Goal: Task Accomplishment & Management: Use online tool/utility

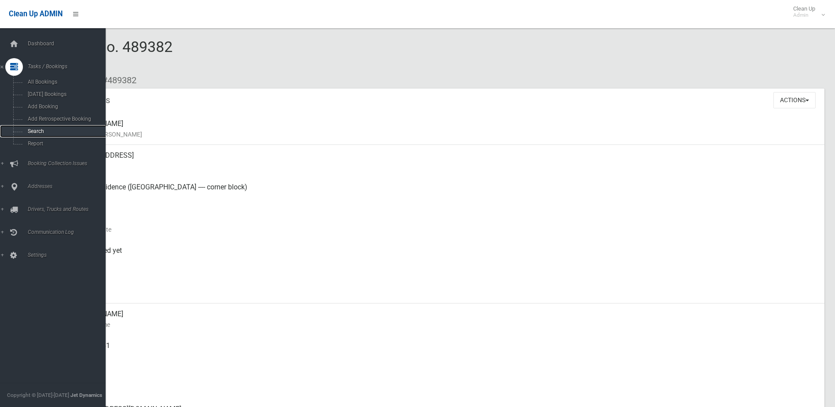
click at [34, 132] on span "Search" at bounding box center [65, 131] width 80 height 6
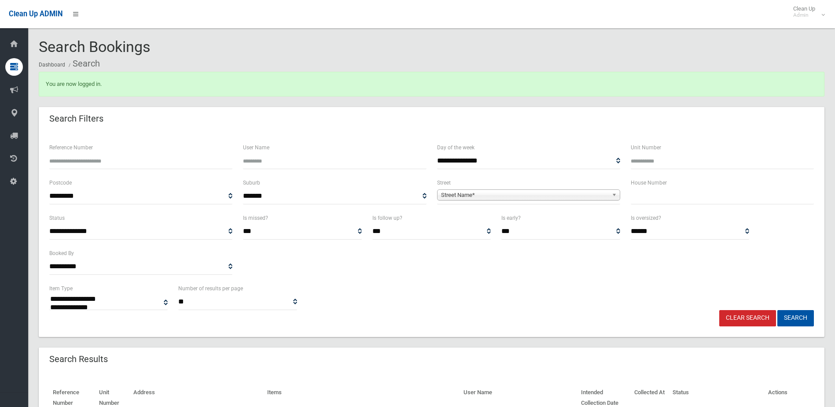
select select
click at [668, 196] on input "text" at bounding box center [722, 196] width 183 height 16
type input "***"
click at [539, 192] on span "Street Name*" at bounding box center [524, 195] width 167 height 11
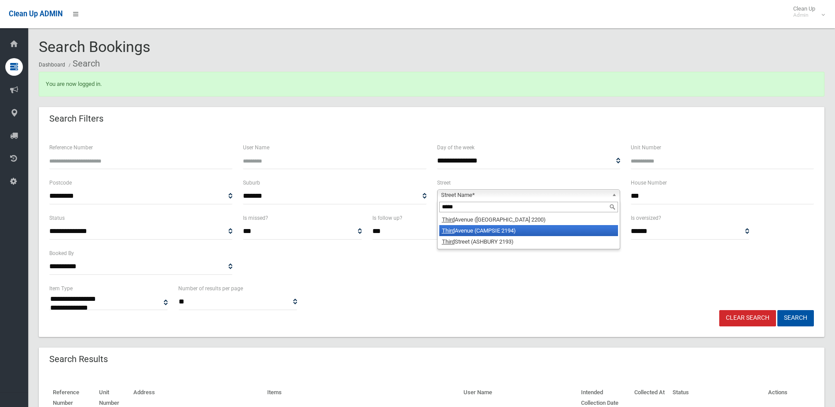
type input "*****"
click at [502, 232] on li "[GEOGRAPHIC_DATA] (CAMPSIE 2194)" at bounding box center [528, 230] width 179 height 11
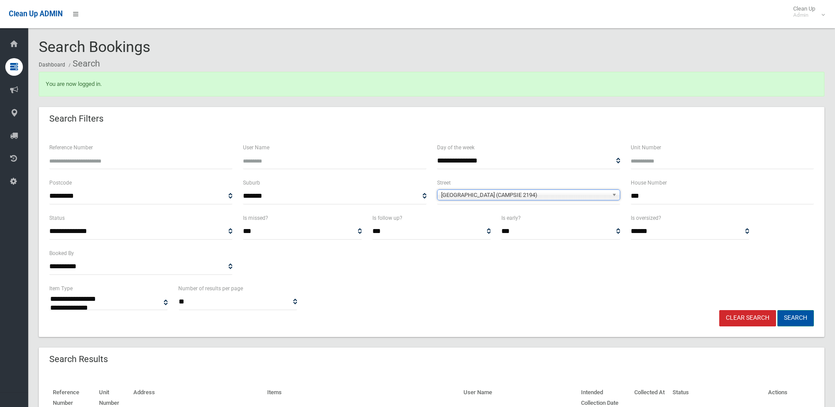
click at [787, 316] on button "Search" at bounding box center [796, 318] width 37 height 16
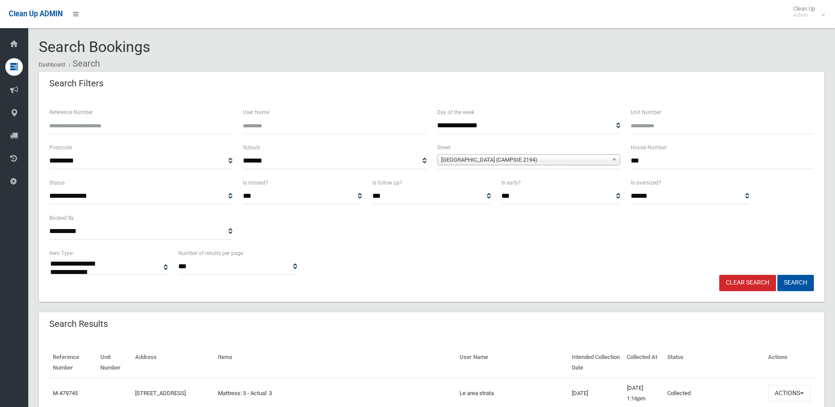
select select
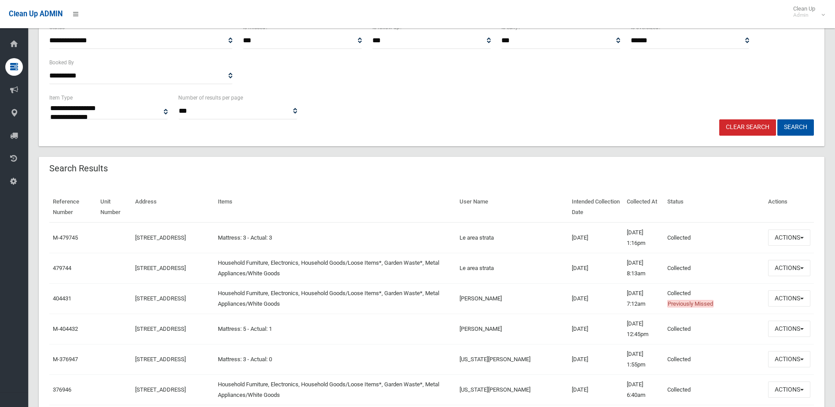
scroll to position [176, 0]
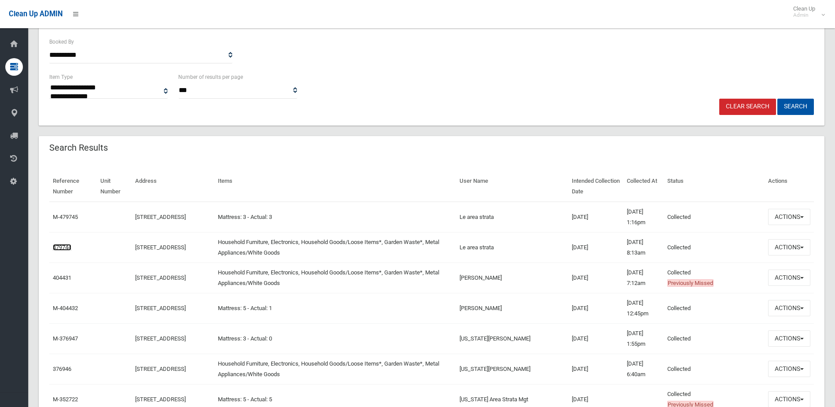
click at [64, 247] on link "479744" at bounding box center [62, 247] width 18 height 7
click at [62, 247] on link "479744" at bounding box center [62, 247] width 18 height 7
click at [791, 248] on button "Actions" at bounding box center [789, 247] width 42 height 16
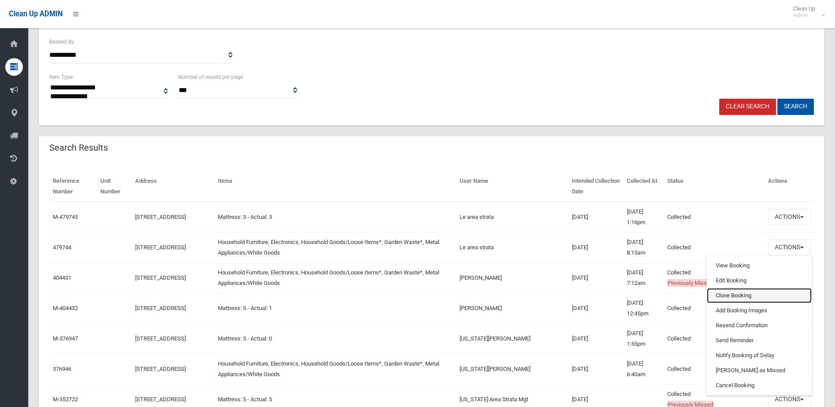
click at [729, 294] on link "Clone Booking" at bounding box center [759, 295] width 105 height 15
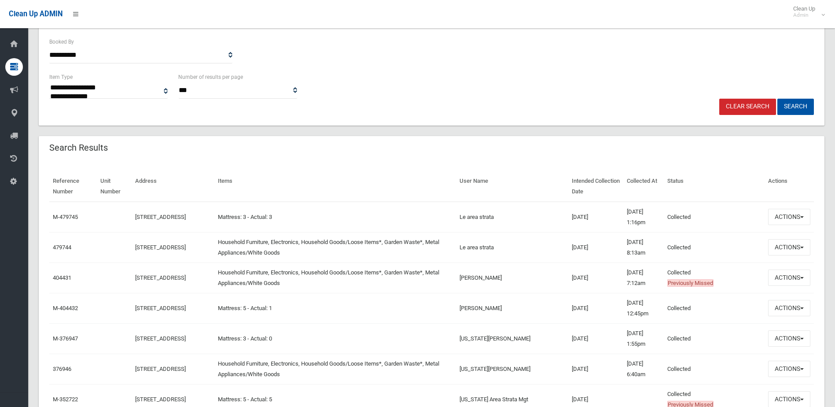
scroll to position [0, 0]
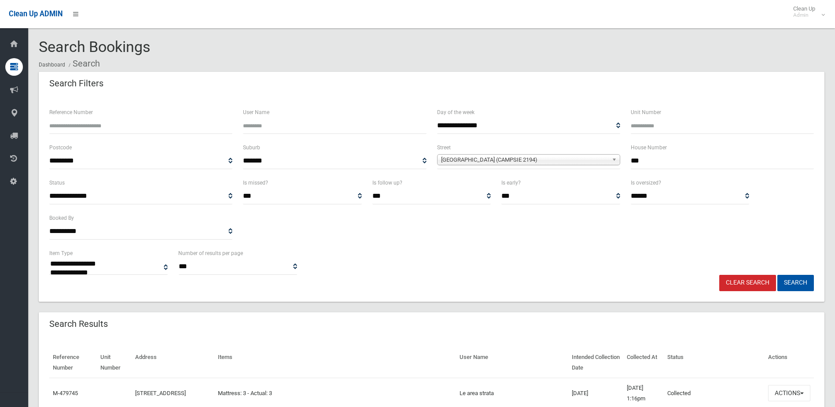
click at [739, 284] on link "Clear Search" at bounding box center [748, 283] width 57 height 16
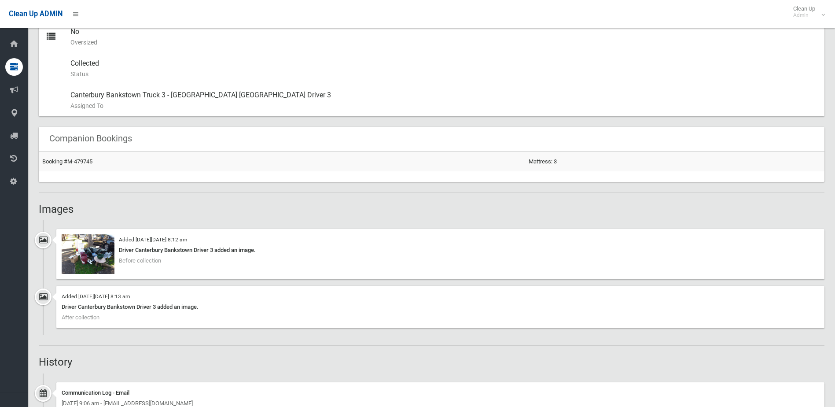
scroll to position [528, 0]
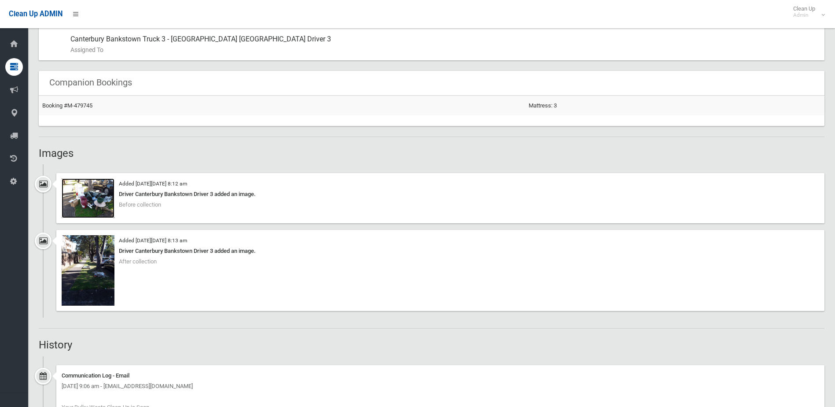
click at [97, 200] on img at bounding box center [88, 198] width 53 height 40
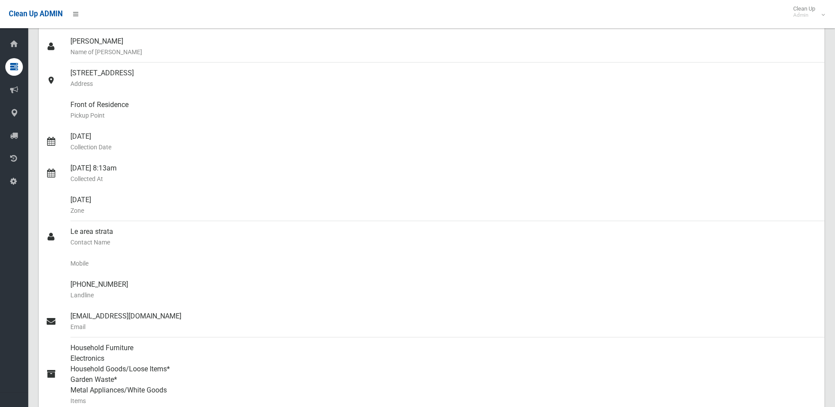
scroll to position [0, 0]
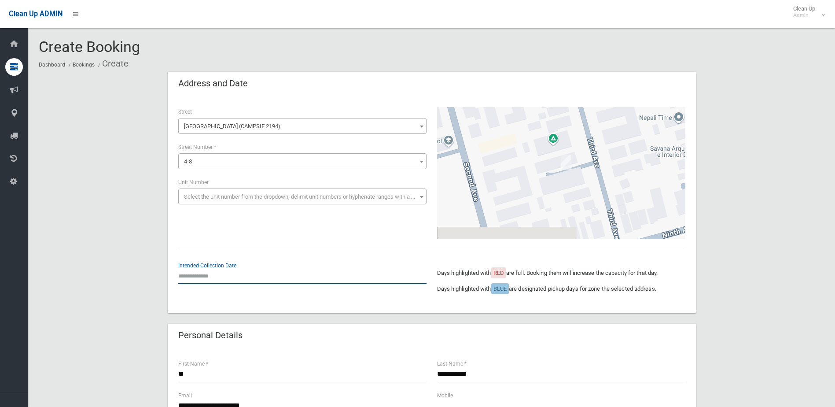
click at [196, 275] on input "text" at bounding box center [302, 276] width 248 height 16
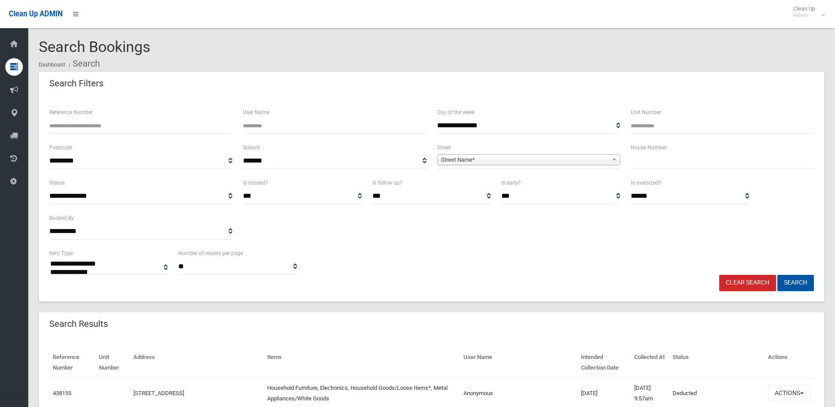
select select
